Goal: Transaction & Acquisition: Purchase product/service

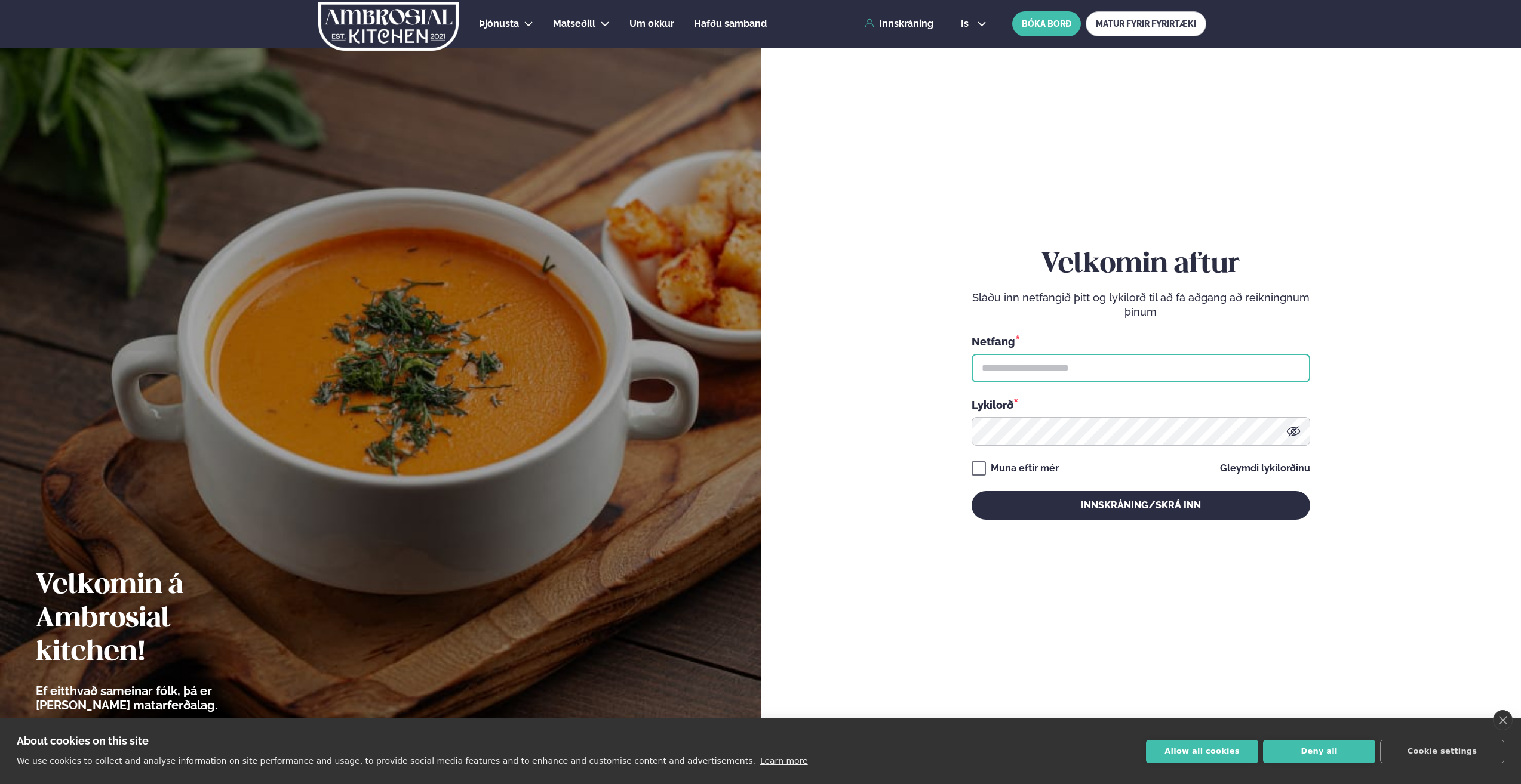
click at [1046, 355] on input "text" at bounding box center [1141, 368] width 339 height 29
type input "**********"
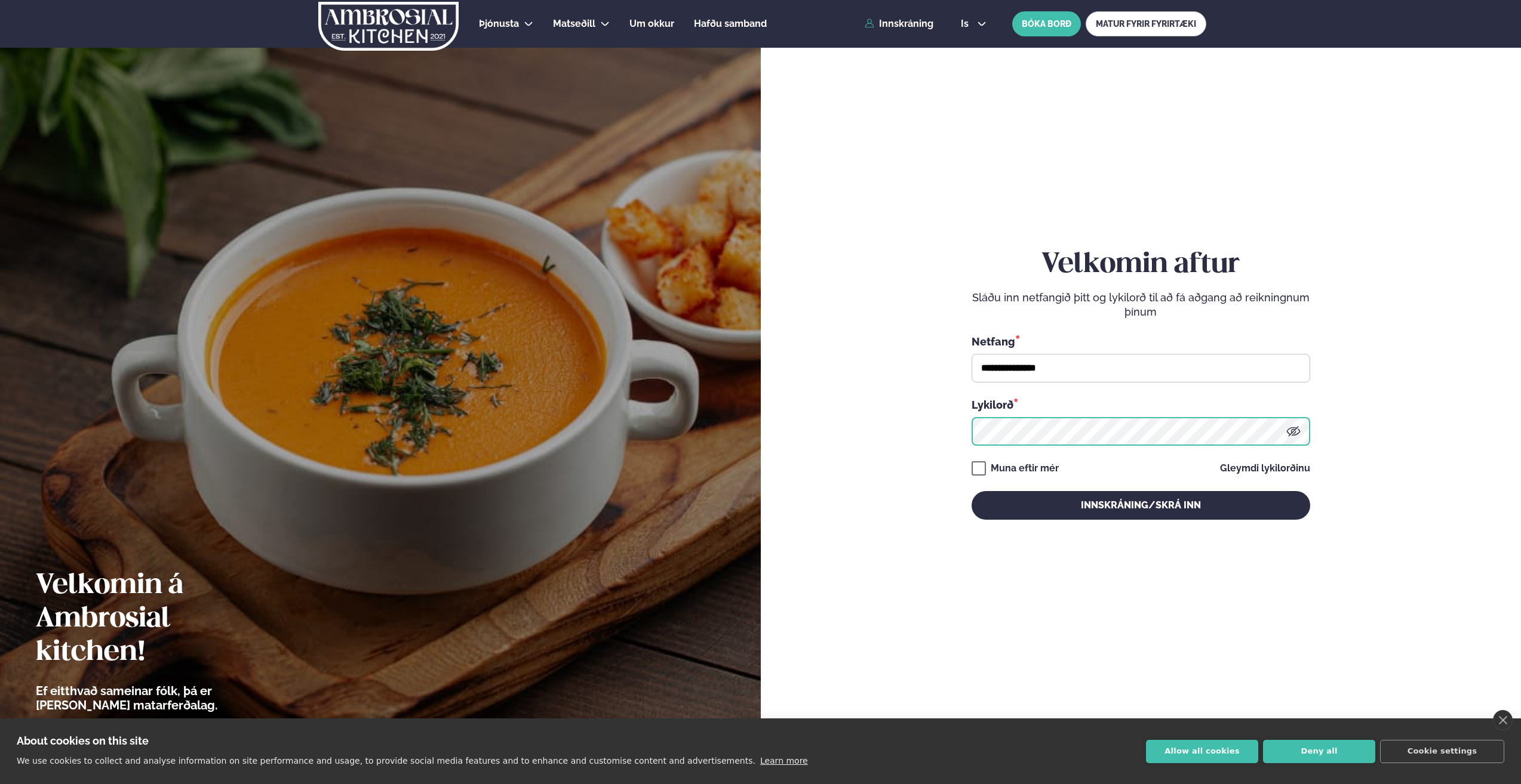
click at [972, 491] on button "Innskráning/Skrá inn" at bounding box center [1141, 505] width 339 height 29
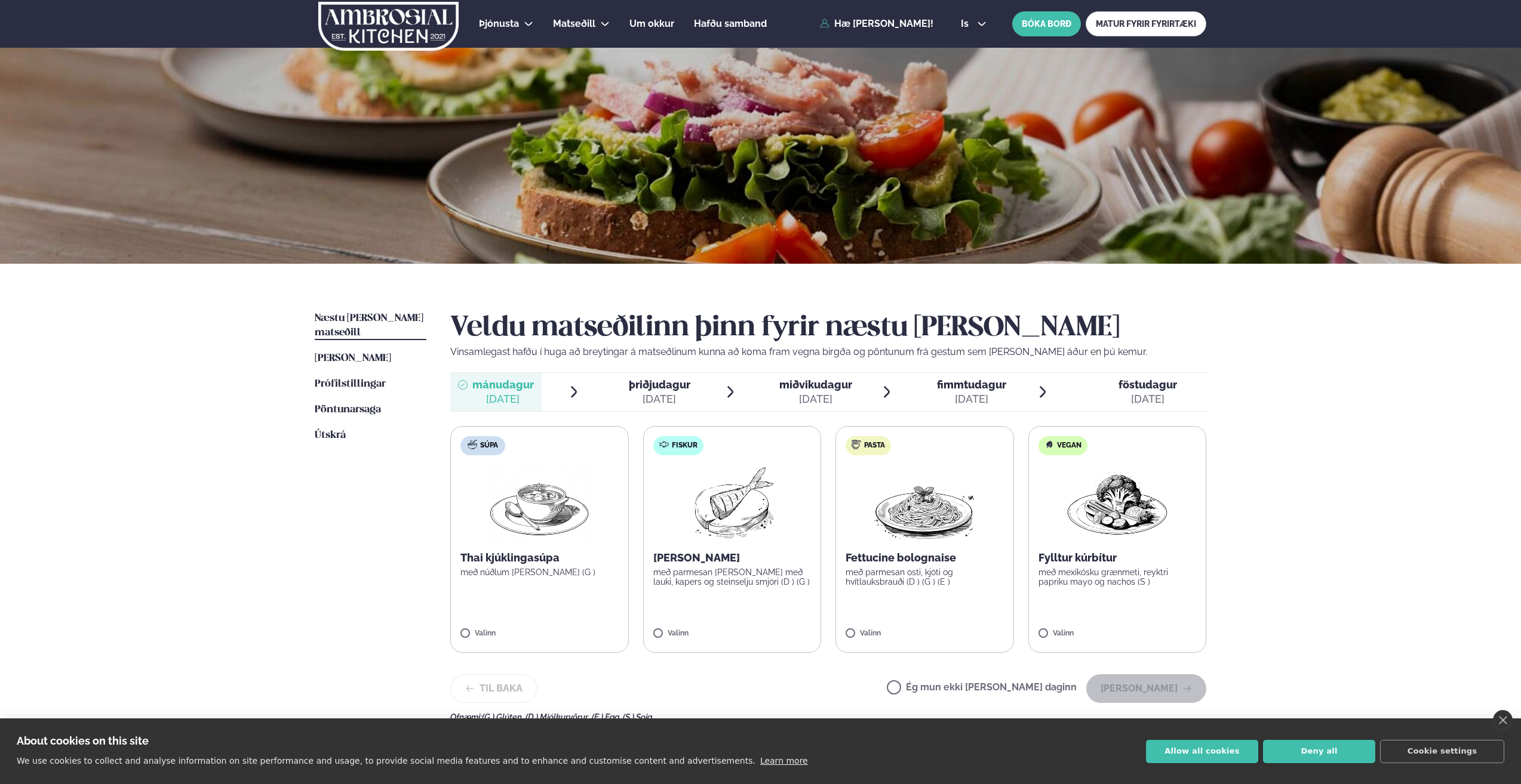
click at [826, 388] on span "miðvikudagur" at bounding box center [815, 384] width 73 height 13
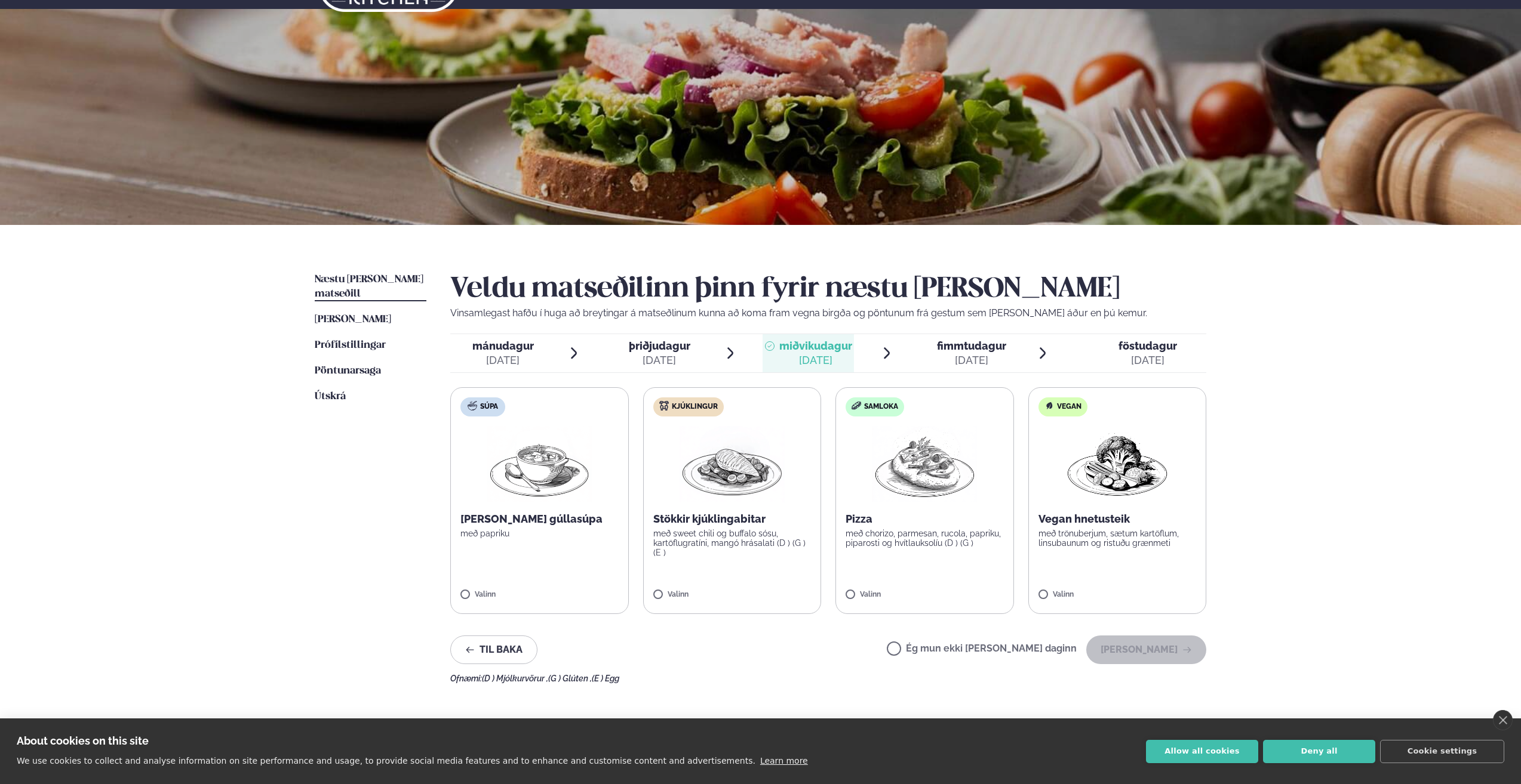
scroll to position [60, 0]
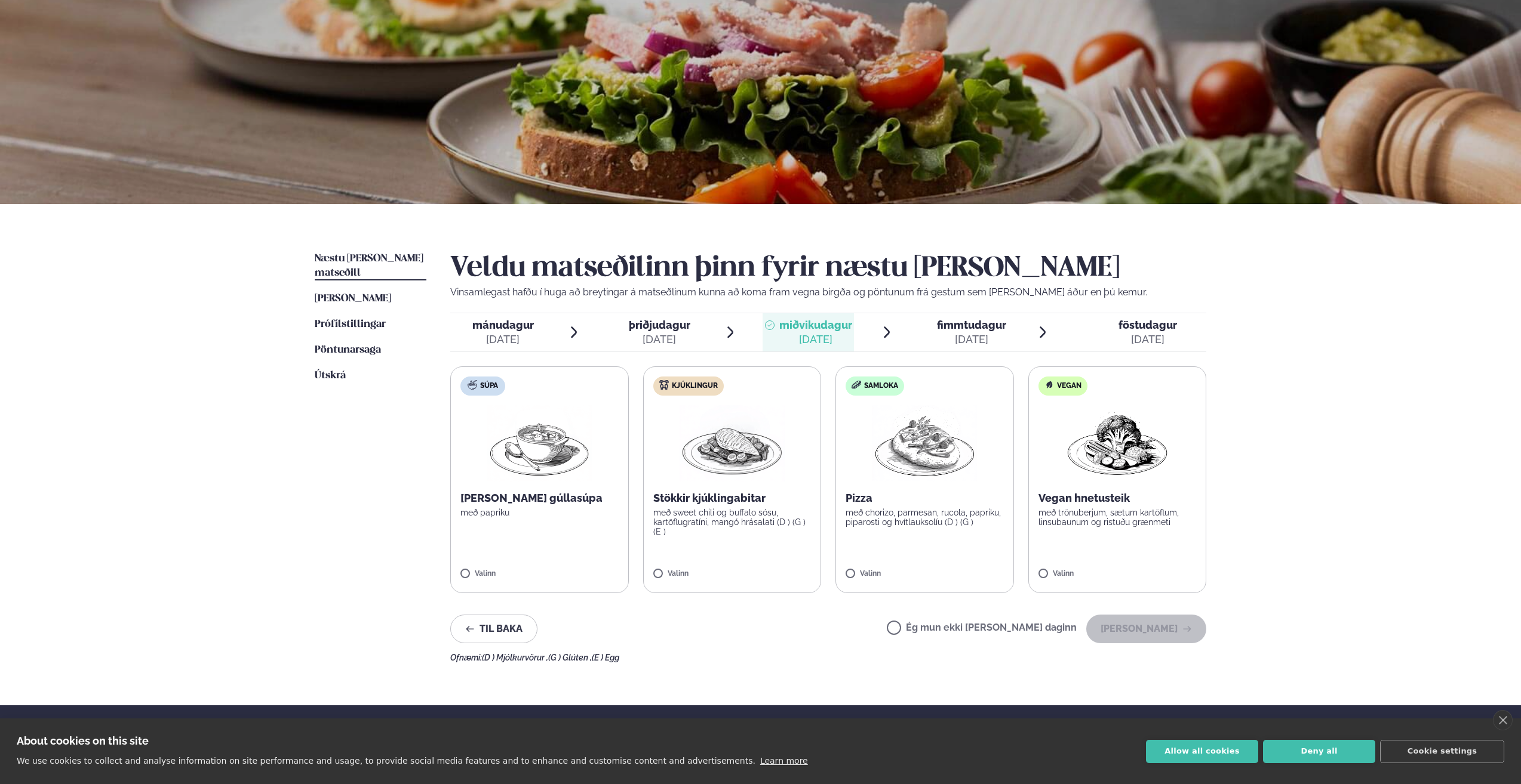
click at [1041, 569] on label "Vegan Vegan hnetusteik með trönuberjum, sætum kartöflum, linsubaunum og ristuðu…" at bounding box center [1118, 480] width 179 height 227
click at [1142, 628] on button "[PERSON_NAME]" at bounding box center [1146, 629] width 120 height 29
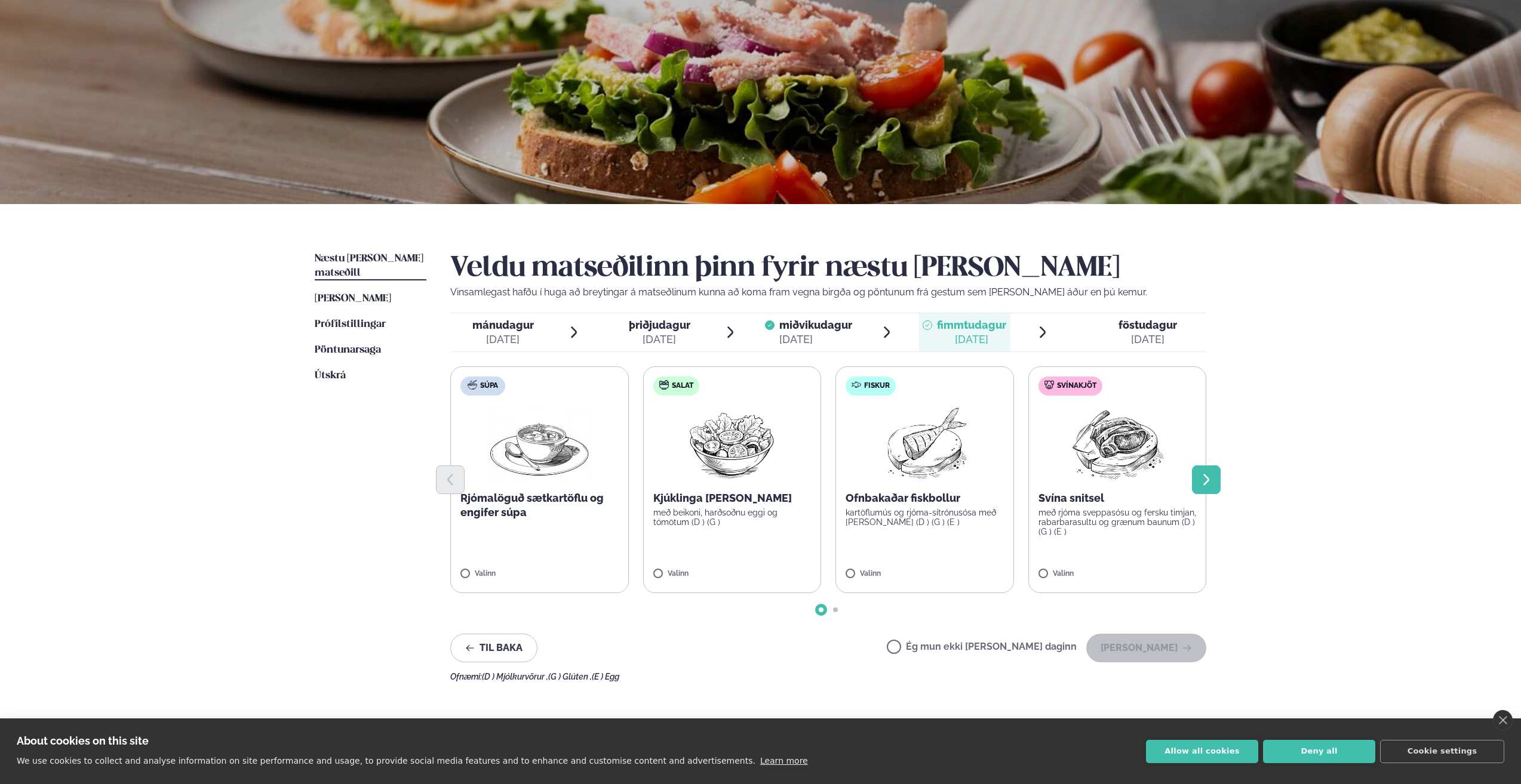
click at [1207, 476] on icon "Next slide" at bounding box center [1206, 479] width 14 height 14
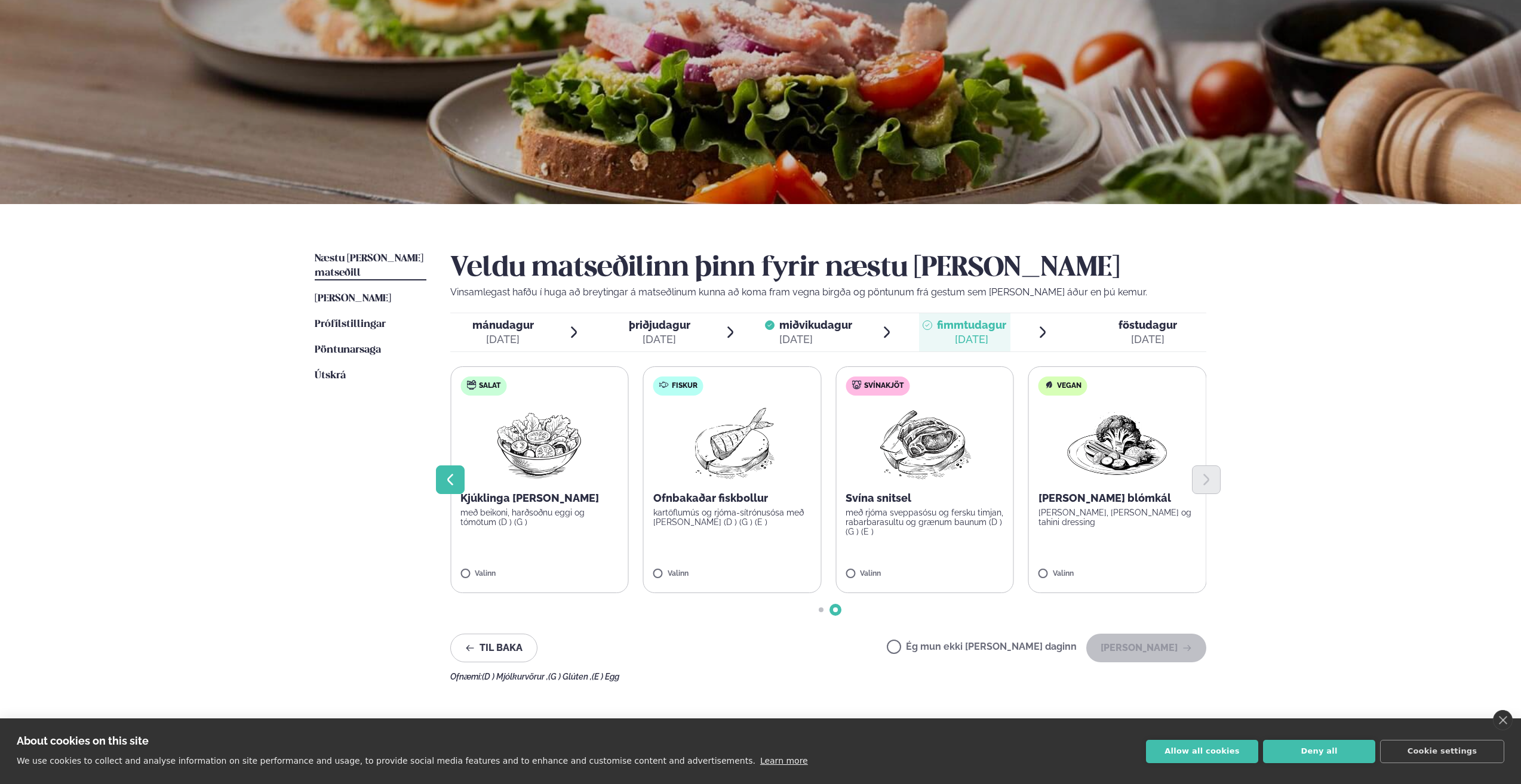
click at [457, 476] on icon "Previous slide" at bounding box center [449, 479] width 14 height 14
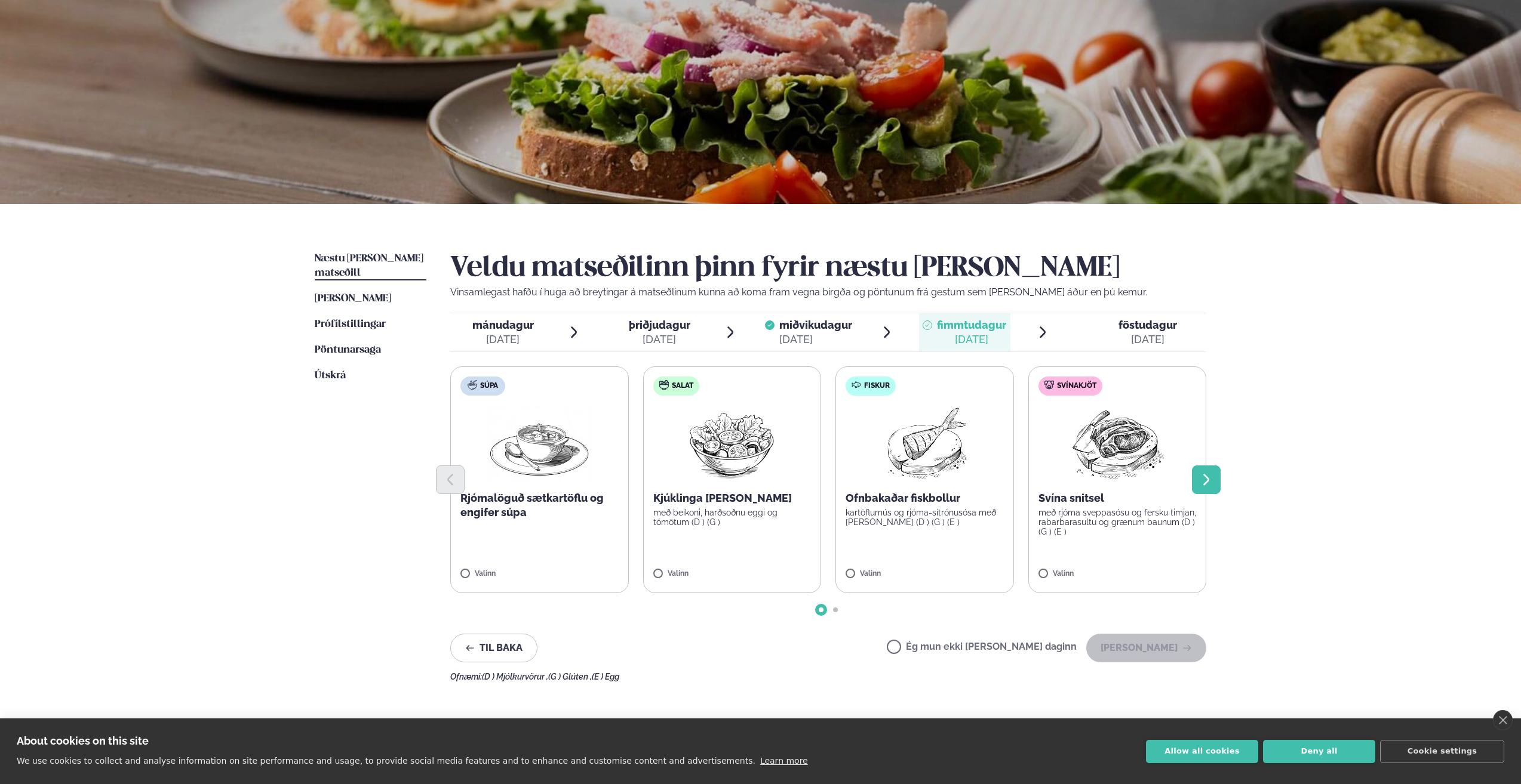
click at [1203, 476] on icon "Next slide" at bounding box center [1206, 479] width 14 height 14
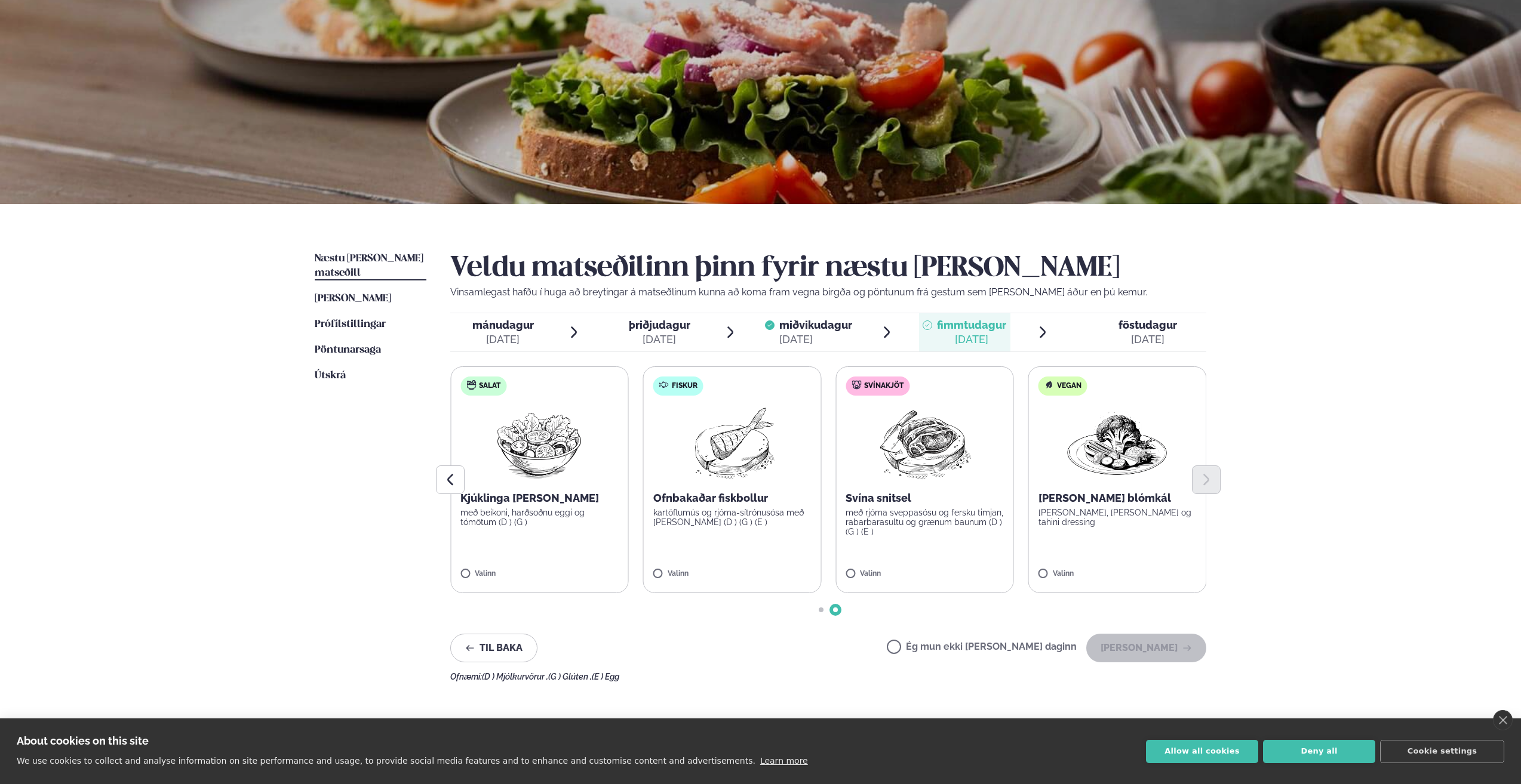
click at [1063, 569] on label "Vegan [PERSON_NAME] blómkál bakaður eggaldin, rucola og tahini dressing Valinn" at bounding box center [1118, 480] width 179 height 227
click at [1153, 643] on button "[PERSON_NAME]" at bounding box center [1146, 648] width 120 height 29
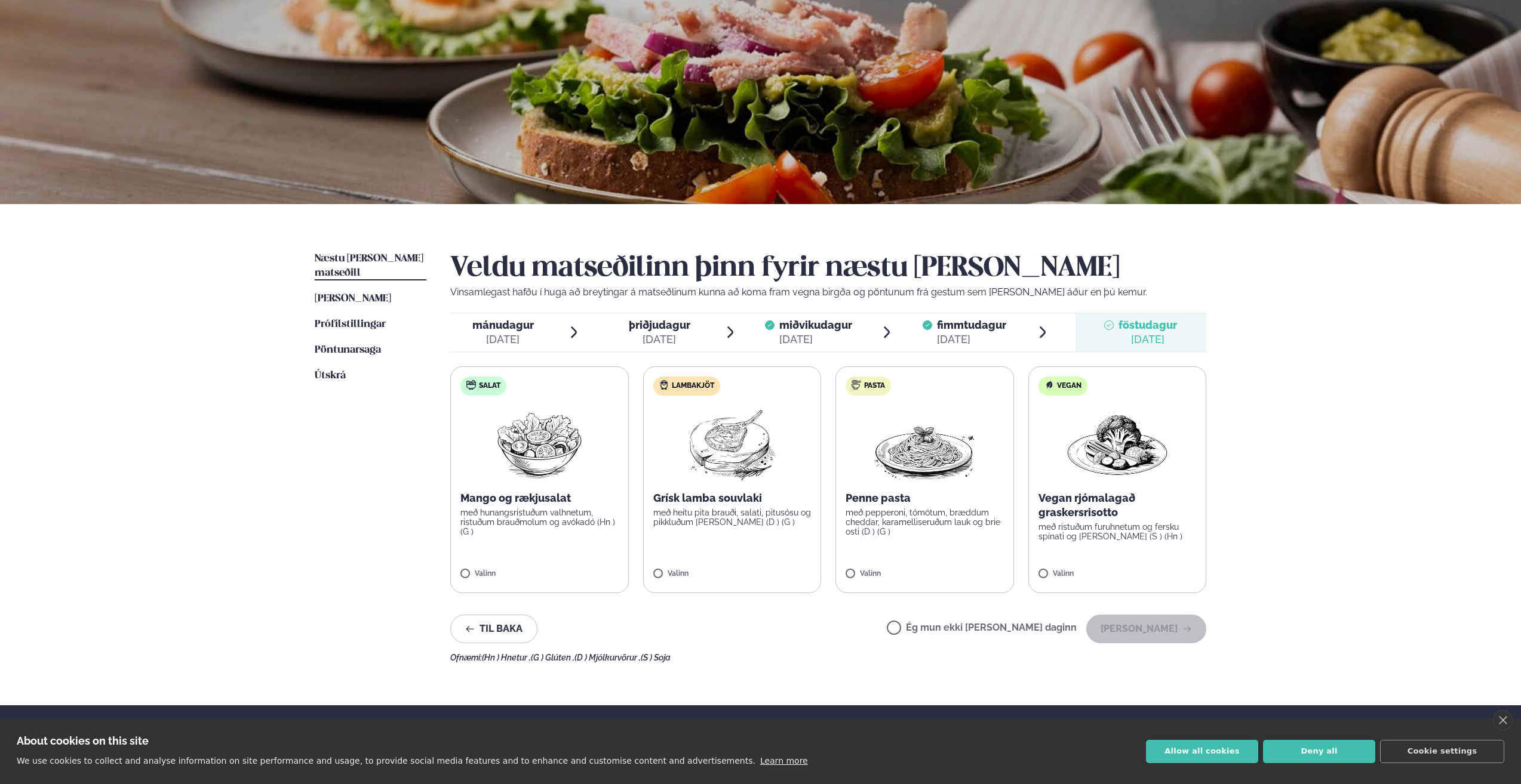
click at [822, 329] on span "miðvikudagur" at bounding box center [815, 325] width 73 height 13
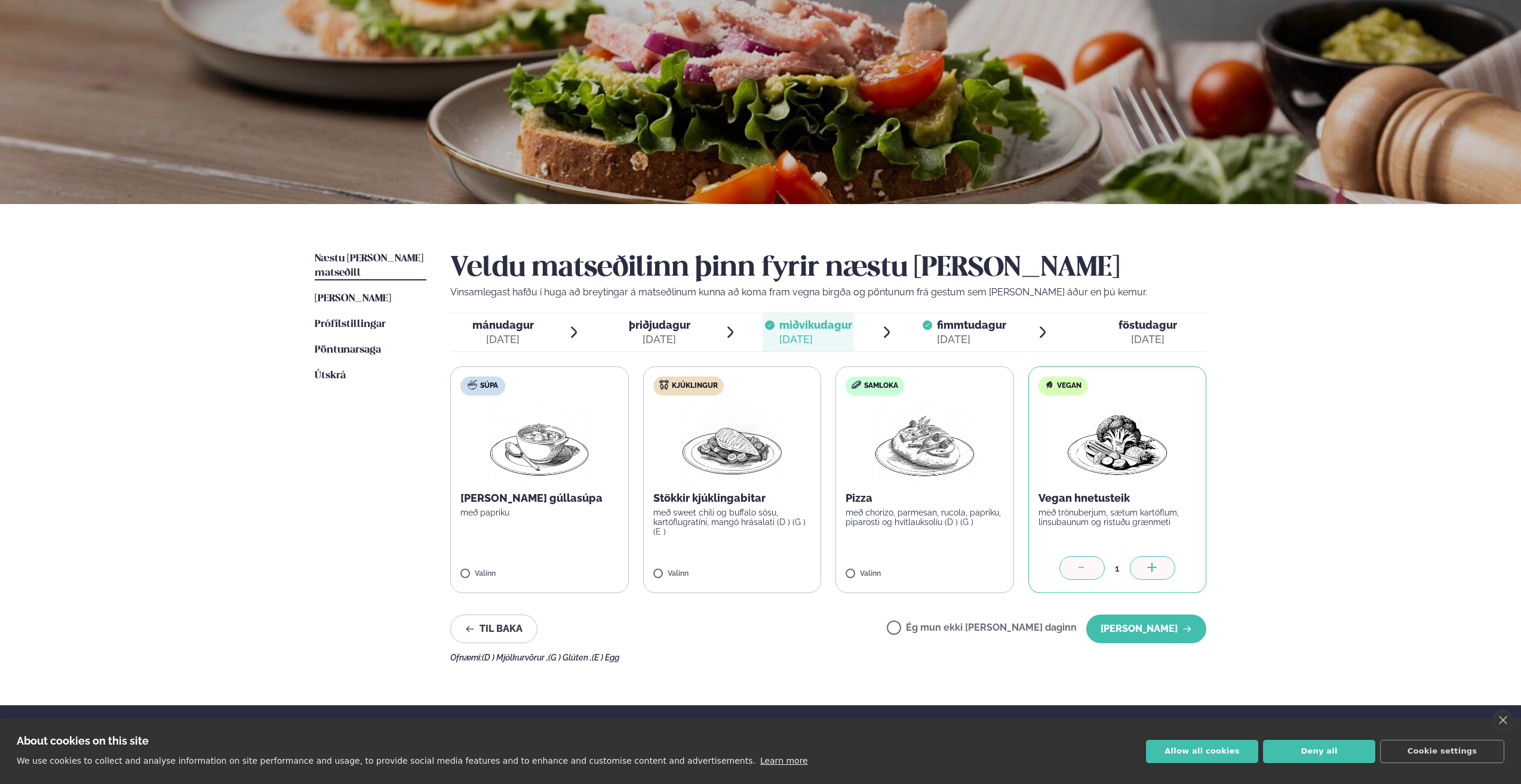
click at [954, 330] on span "fimmtudagur" at bounding box center [972, 325] width 69 height 13
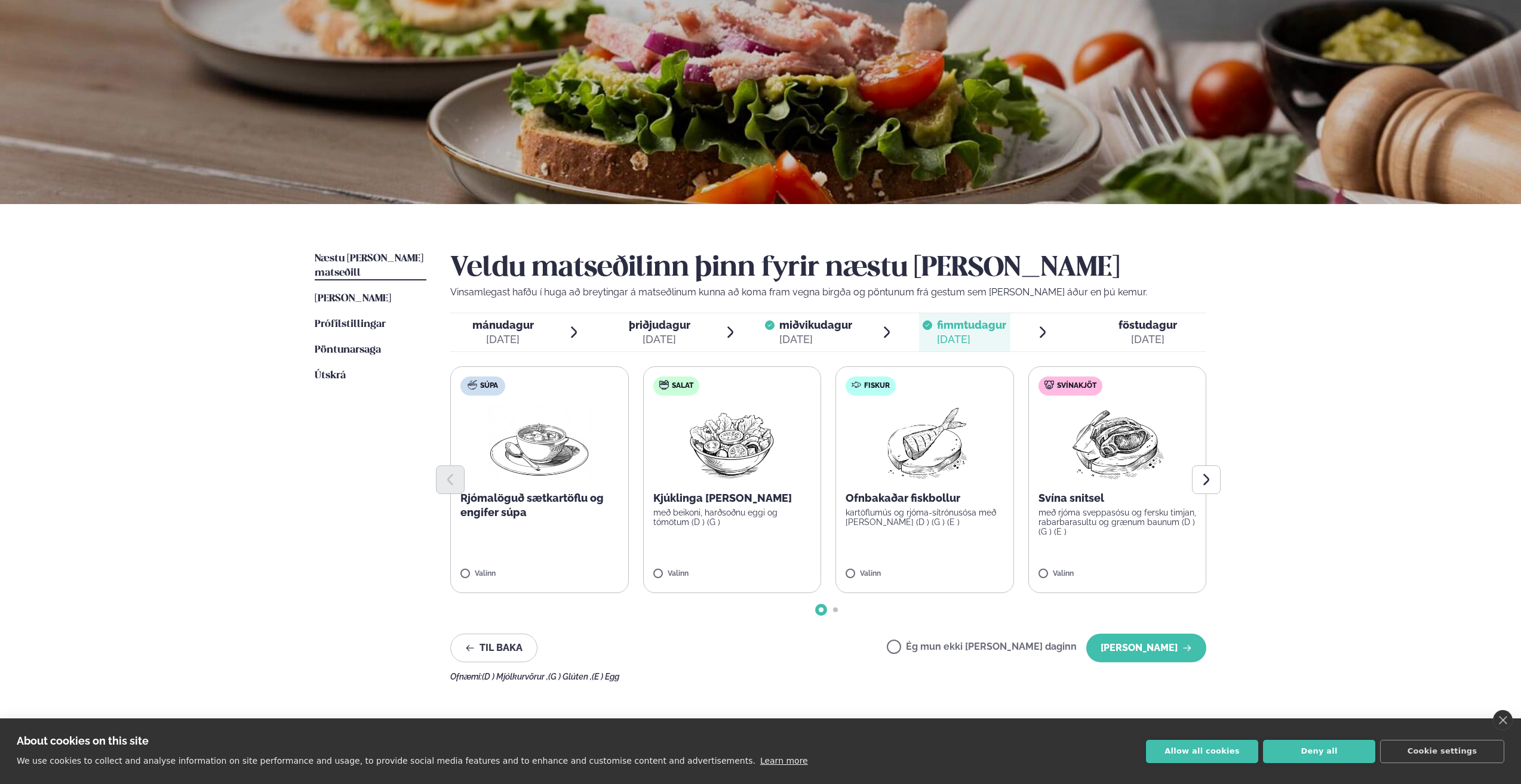
click at [695, 329] on span "þriðjudagur þri. [DATE]" at bounding box center [652, 333] width 92 height 38
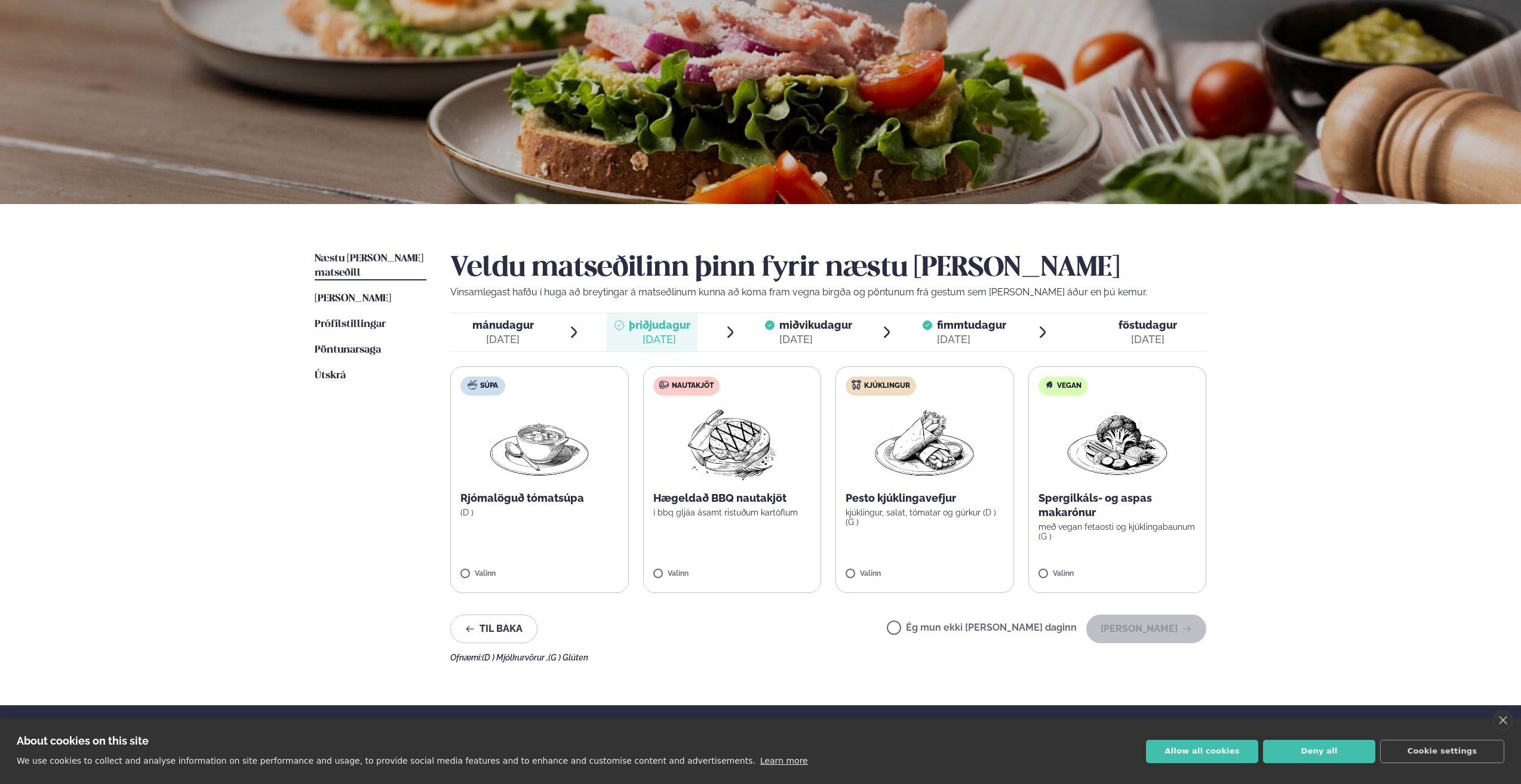
click at [510, 330] on span "mánudagur" at bounding box center [503, 325] width 61 height 13
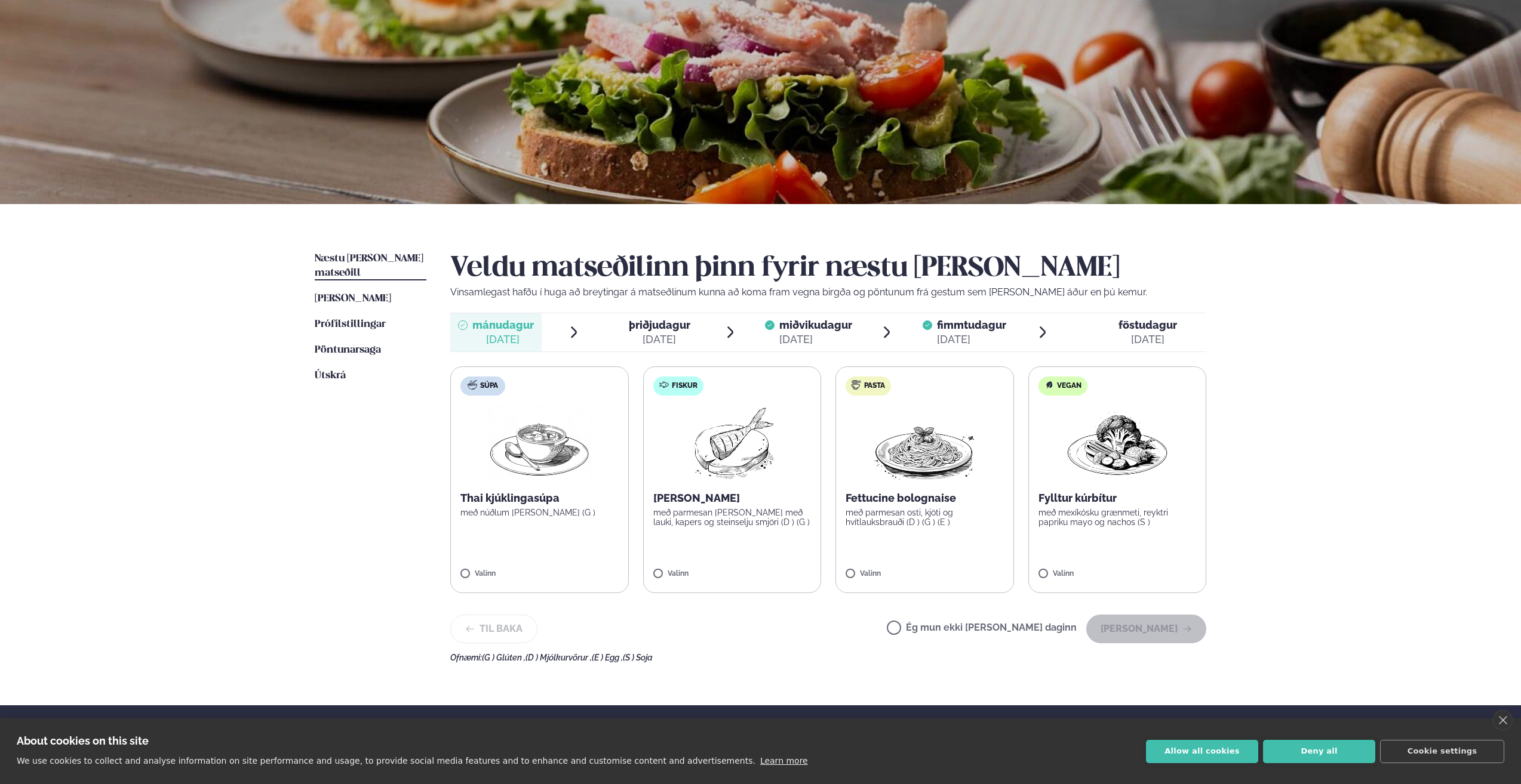
click at [1144, 333] on div "[DATE]" at bounding box center [1148, 339] width 58 height 14
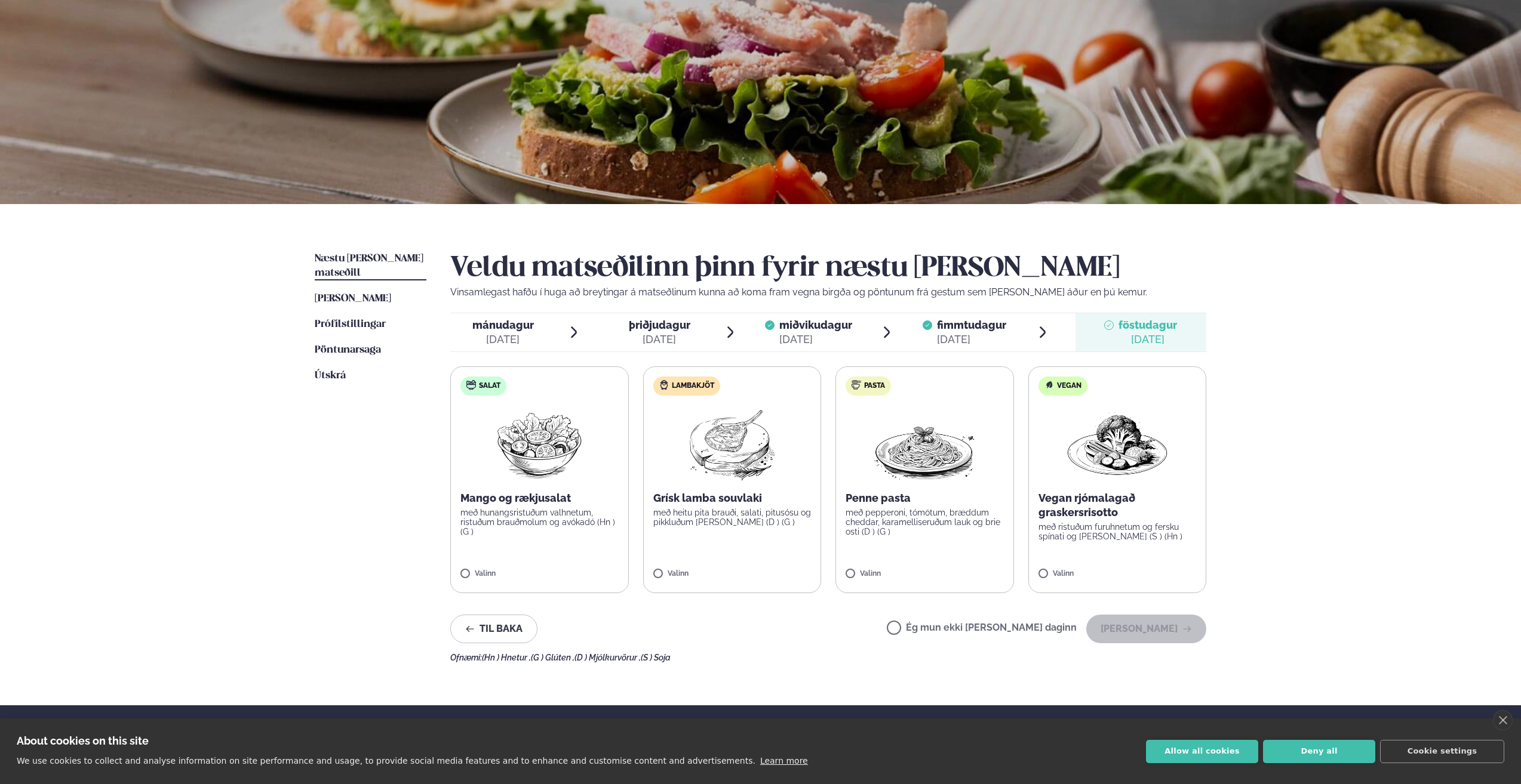
click at [820, 327] on span "miðvikudagur" at bounding box center [815, 325] width 73 height 13
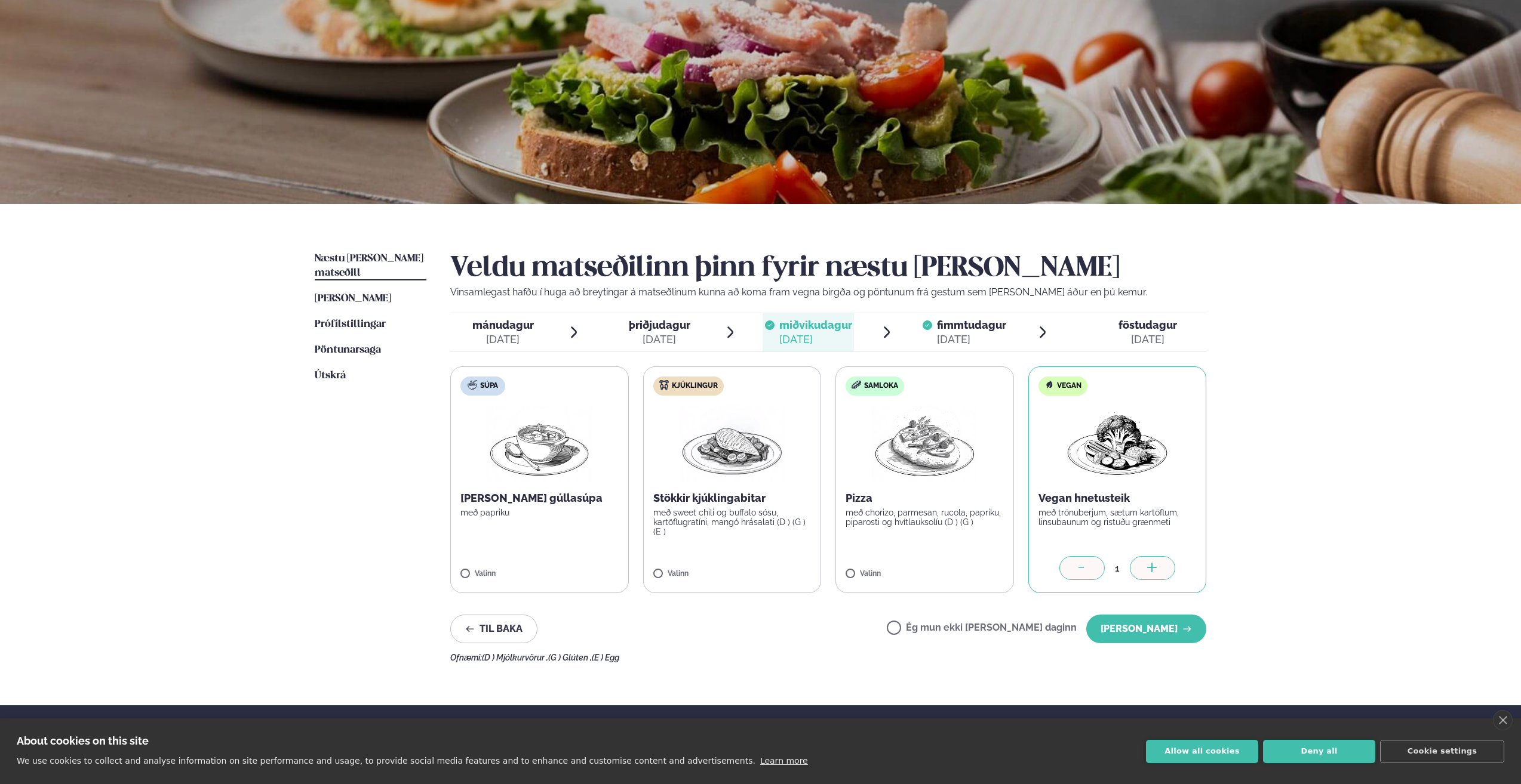
click at [937, 327] on span "fimmtudagur fim. [DATE]" at bounding box center [965, 333] width 92 height 38
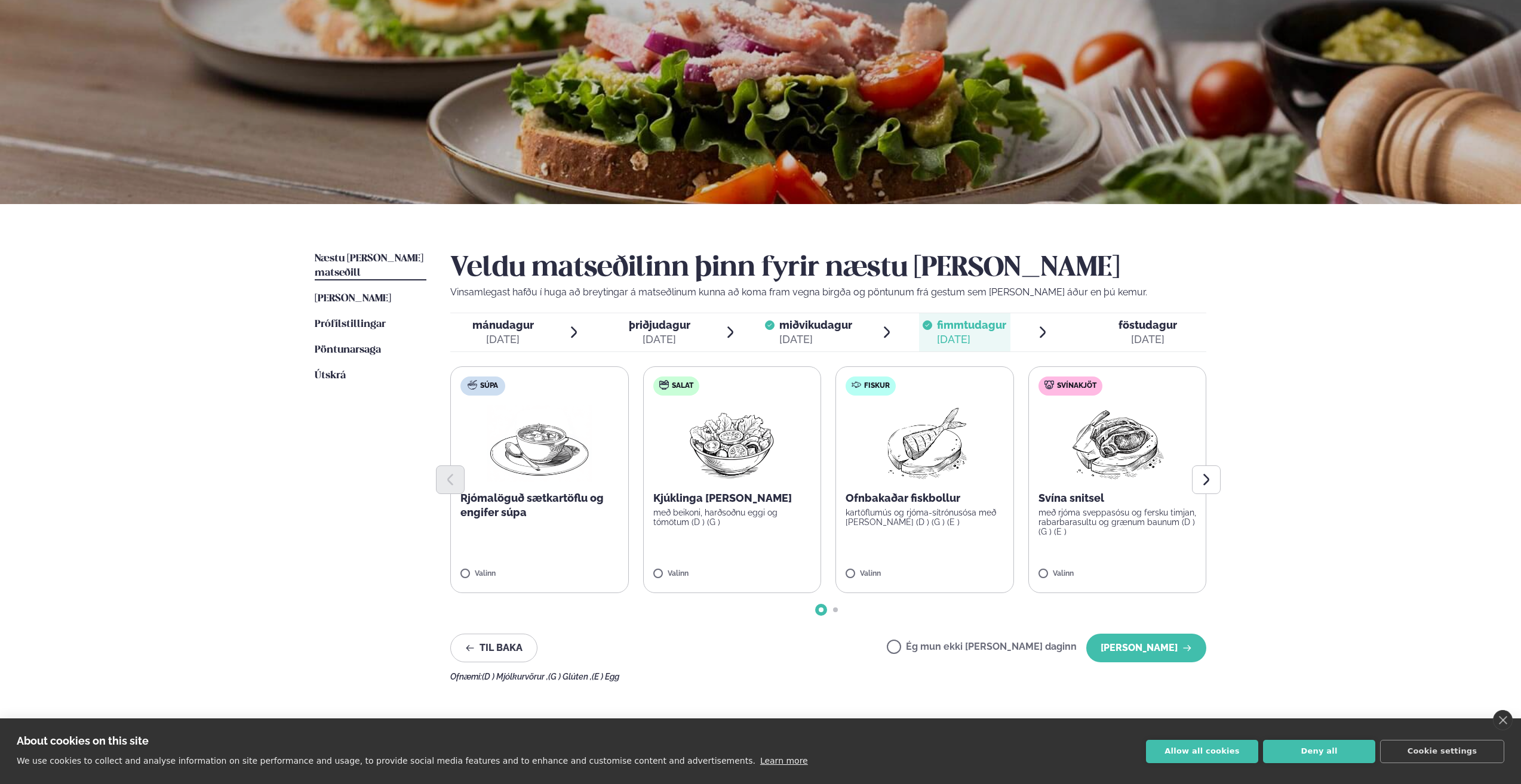
click at [1155, 336] on div "[DATE]" at bounding box center [1148, 339] width 58 height 14
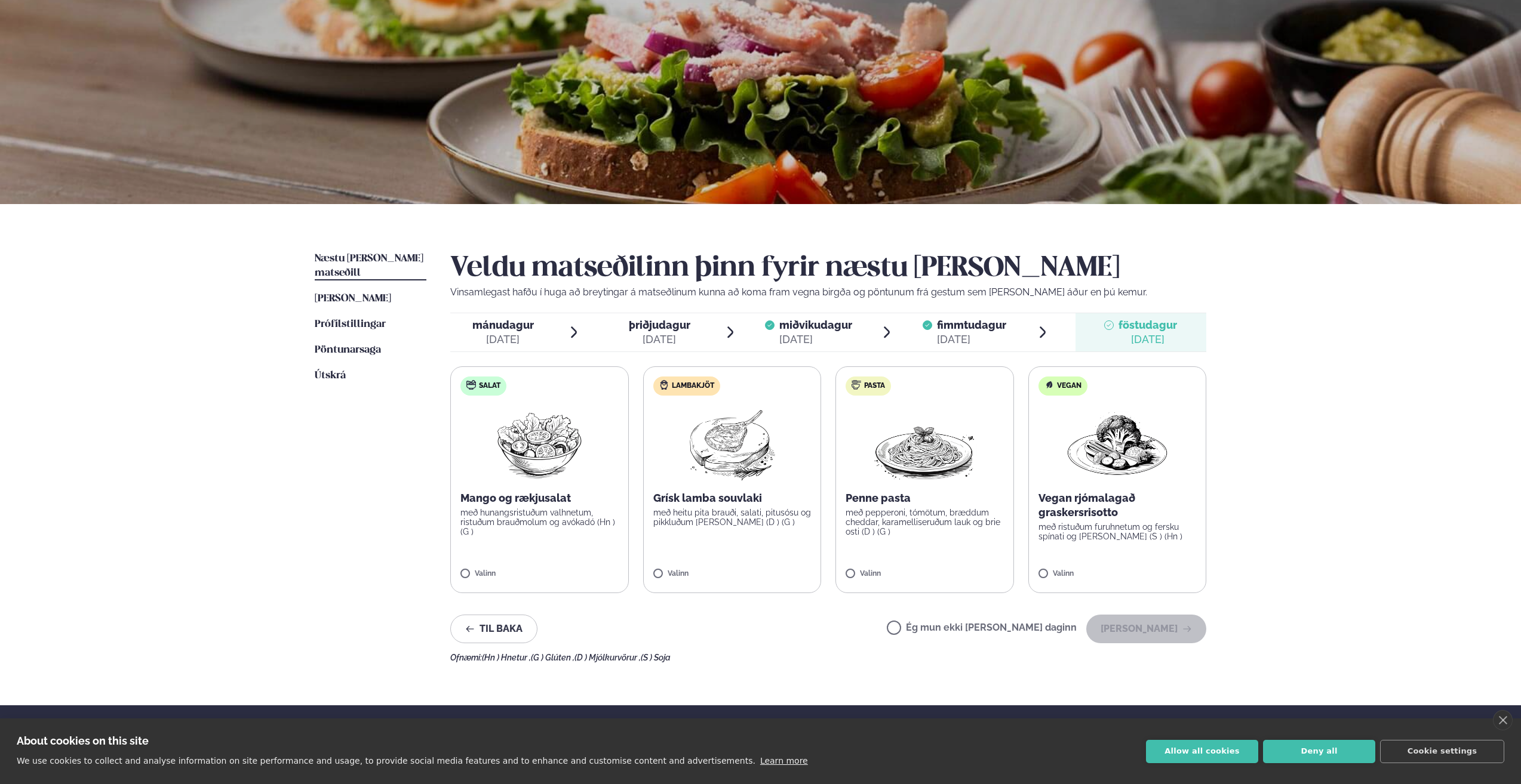
click at [1038, 634] on label "Ég mun ekki [PERSON_NAME] daginn" at bounding box center [982, 629] width 190 height 13
click at [1127, 628] on button "[PERSON_NAME]" at bounding box center [1146, 629] width 120 height 29
